Goal: Task Accomplishment & Management: Manage account settings

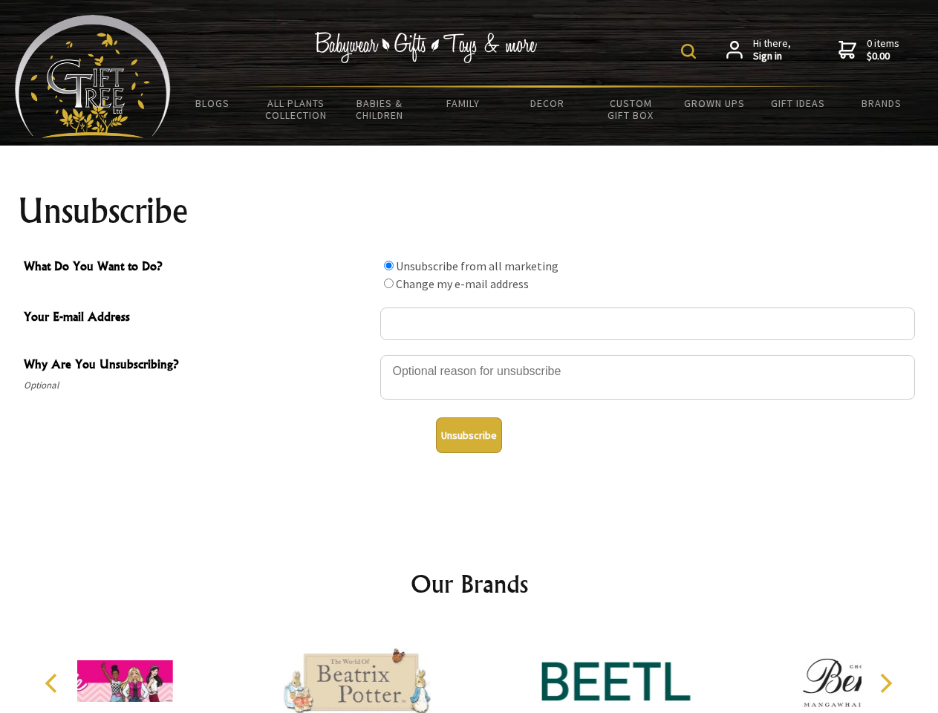
click at [691, 51] on img at bounding box center [688, 51] width 15 height 15
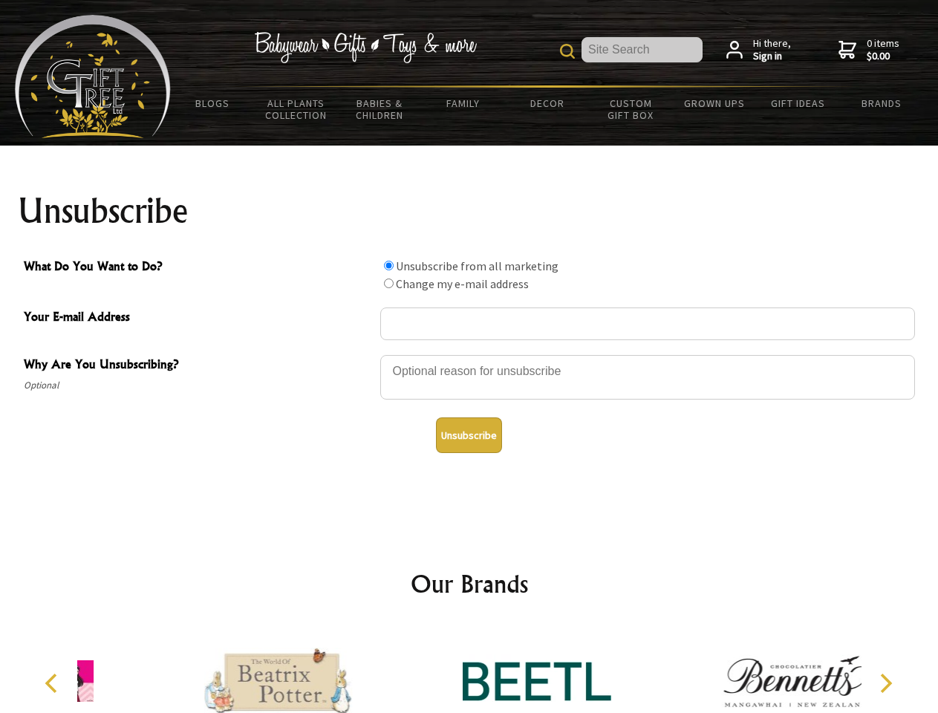
click at [469, 354] on div at bounding box center [647, 380] width 535 height 52
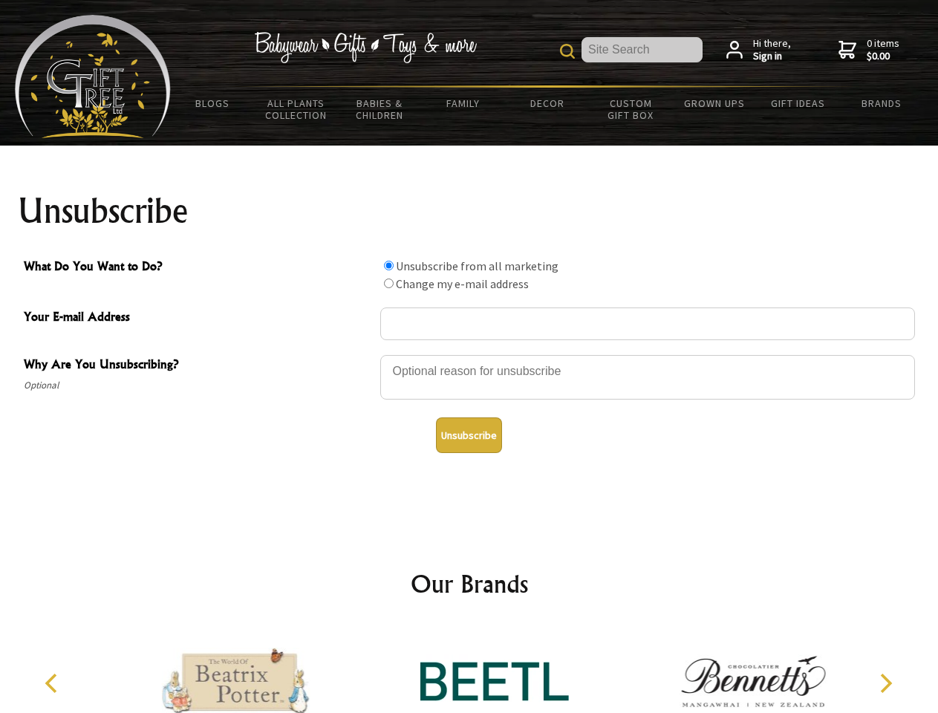
click at [388, 265] on input "What Do You Want to Do?" at bounding box center [389, 266] width 10 height 10
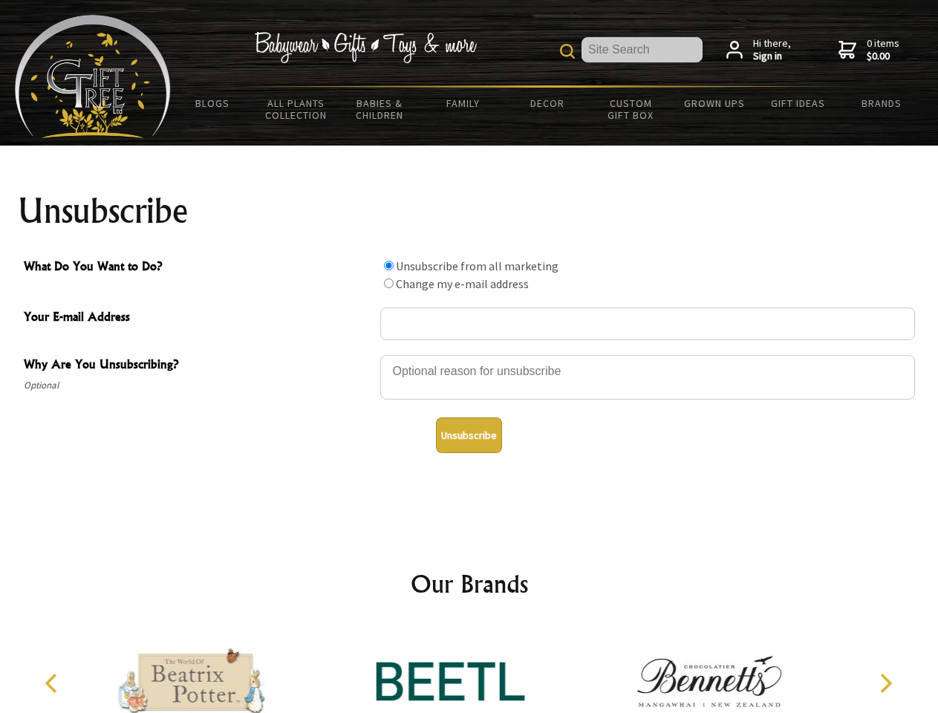
click at [388, 283] on input "What Do You Want to Do?" at bounding box center [389, 284] width 10 height 10
radio input "true"
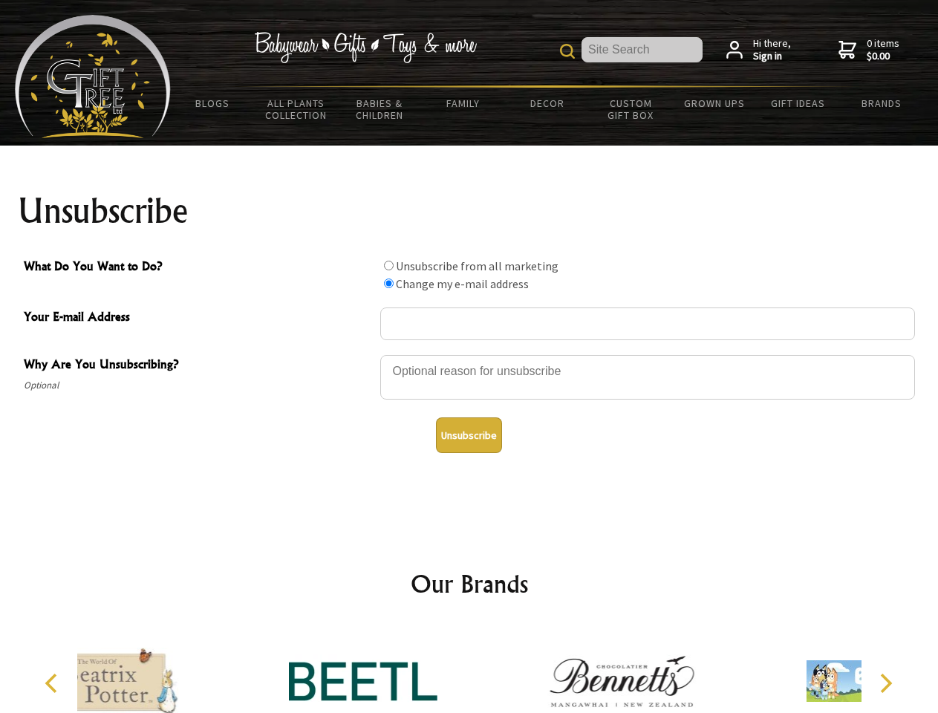
click at [469, 435] on button "Unsubscribe" at bounding box center [469, 435] width 66 height 36
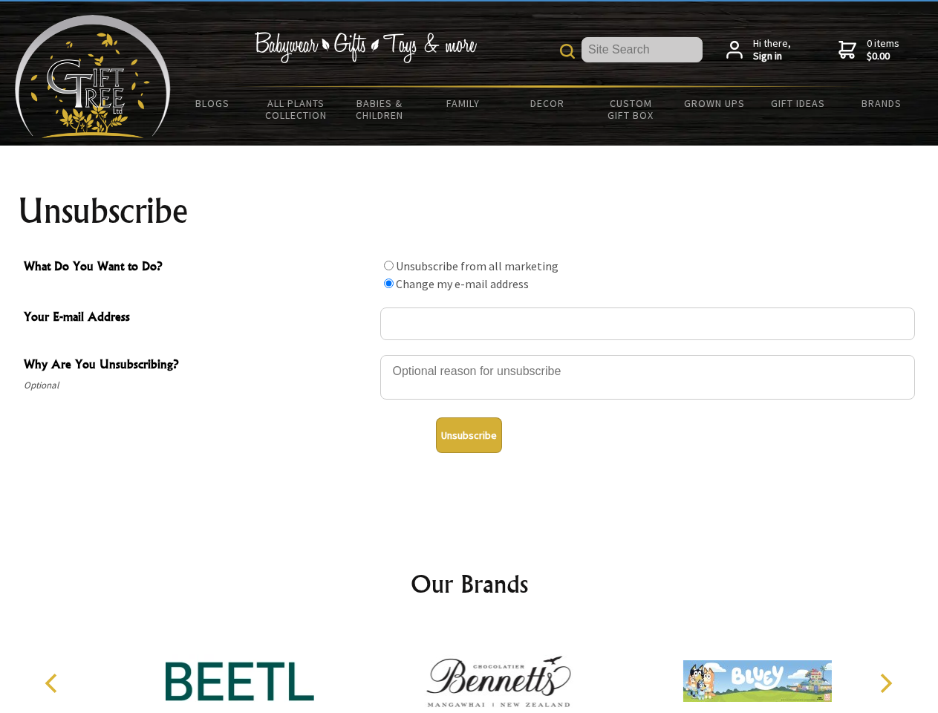
click at [469, 669] on img at bounding box center [498, 680] width 149 height 111
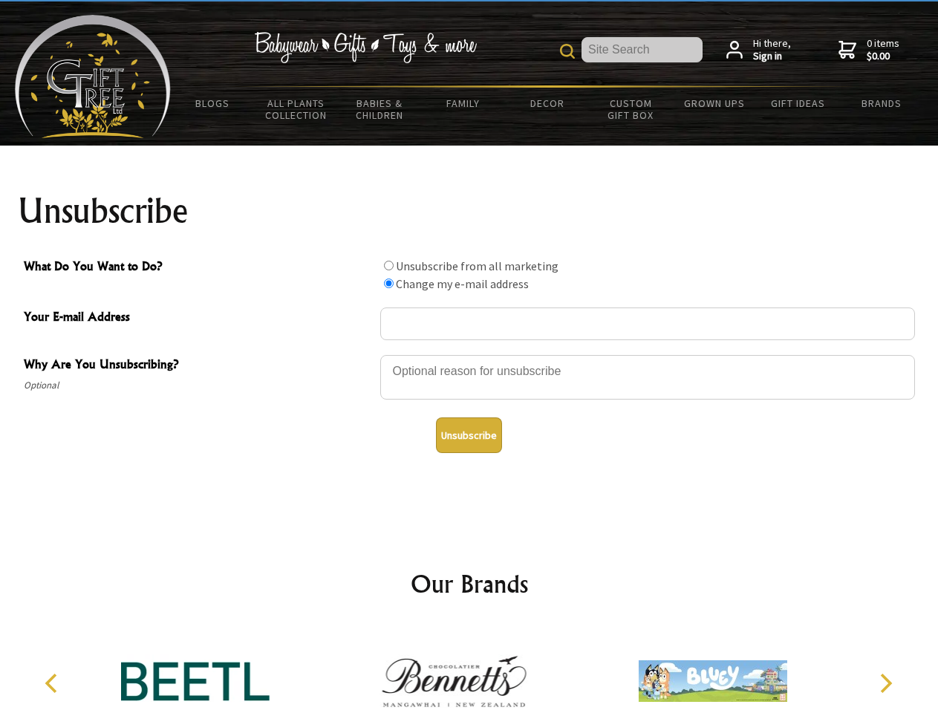
click at [53, 683] on icon "Previous" at bounding box center [52, 683] width 19 height 19
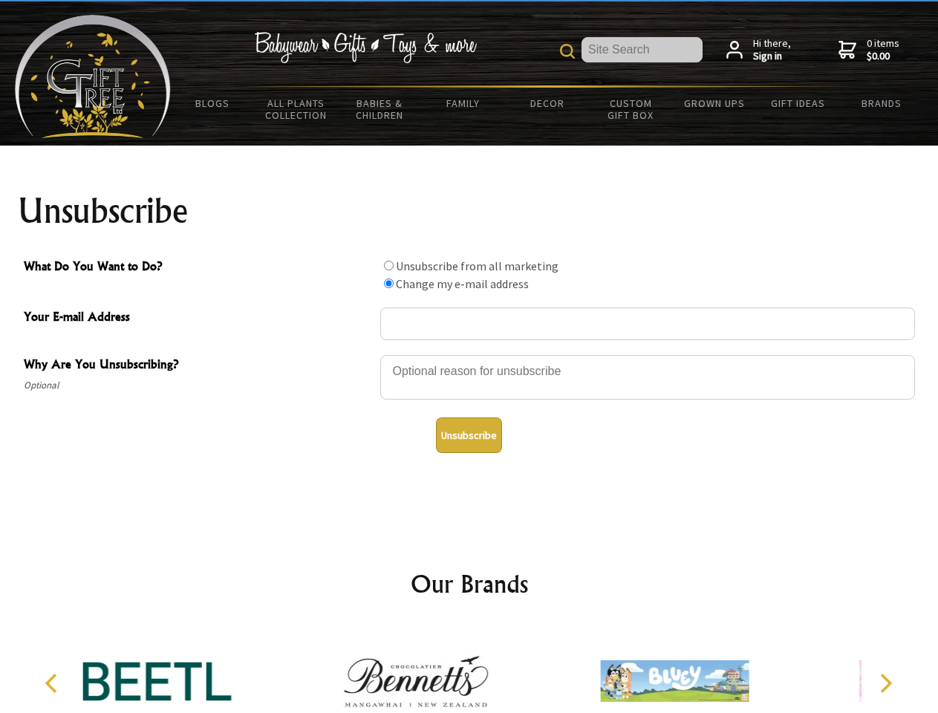
click at [885, 683] on icon "Next" at bounding box center [884, 683] width 19 height 19
